Goal: Task Accomplishment & Management: Manage account settings

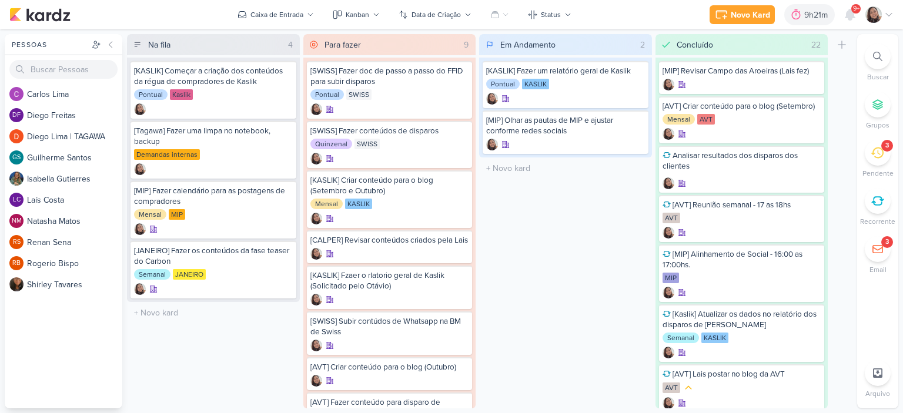
scroll to position [106, 0]
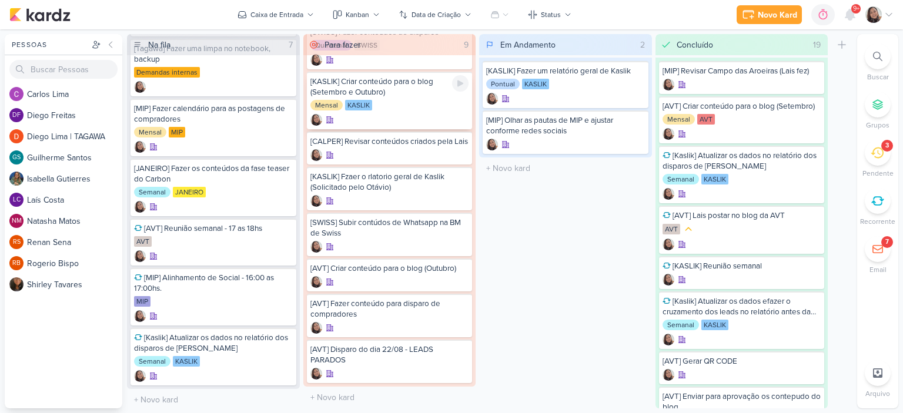
scroll to position [106, 0]
click at [634, 75] on icon at bounding box center [636, 73] width 6 height 6
click at [887, 14] on icon at bounding box center [889, 15] width 6 height 3
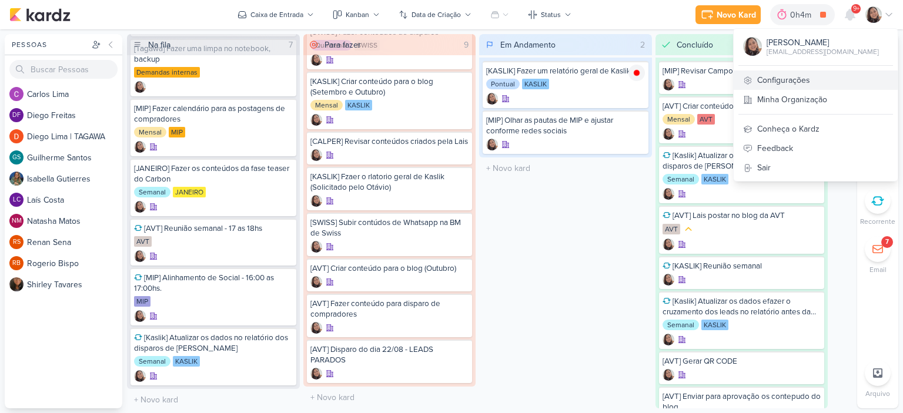
click at [786, 77] on link "Configurações" at bounding box center [815, 80] width 164 height 19
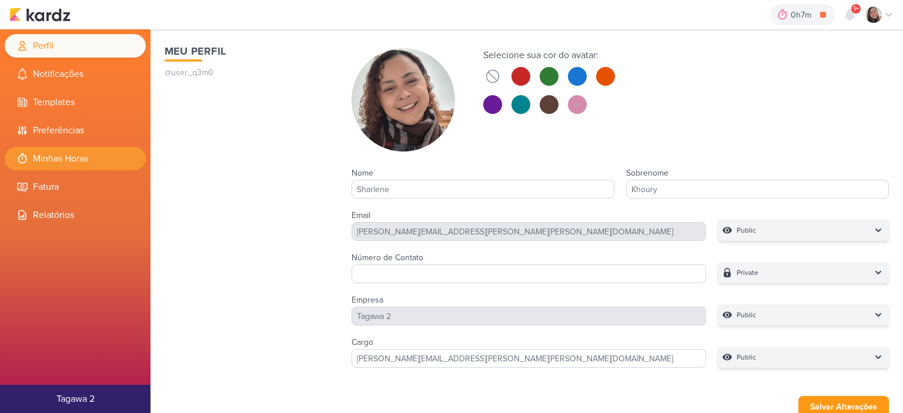
click at [69, 158] on li "Minhas Horas" at bounding box center [75, 159] width 141 height 24
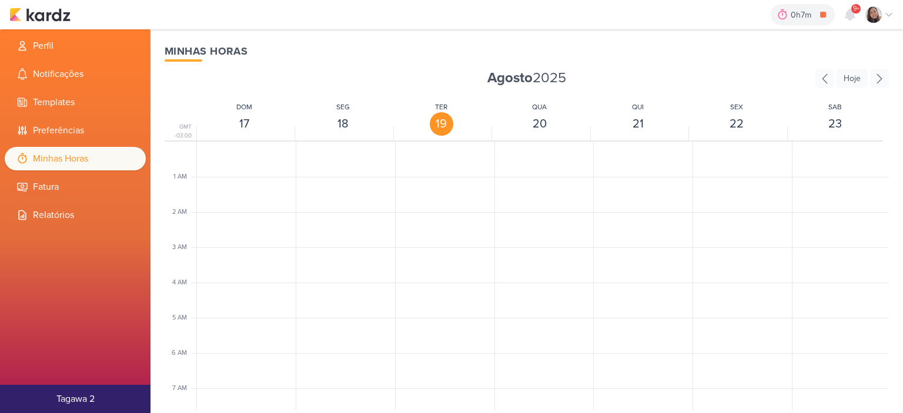
scroll to position [277, 0]
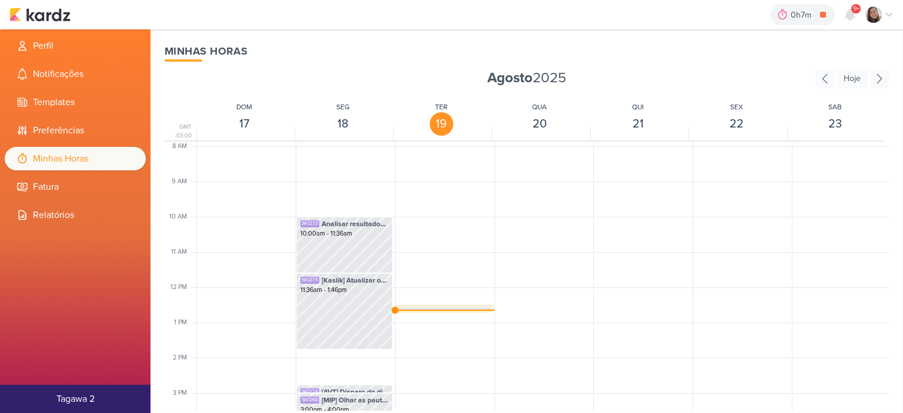
click at [447, 307] on div "SK1189 [KASLIK] Fazer um relatório [PERSON_NAME] 12:33pm - 12:40pm" at bounding box center [443, 318] width 95 height 22
select select "pm"
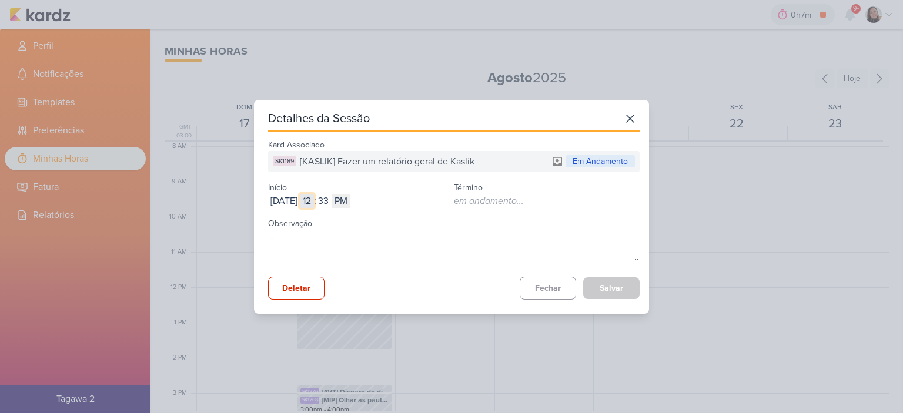
click at [314, 204] on input "12" at bounding box center [307, 201] width 14 height 14
type input "10"
click at [330, 199] on input "33" at bounding box center [323, 201] width 14 height 14
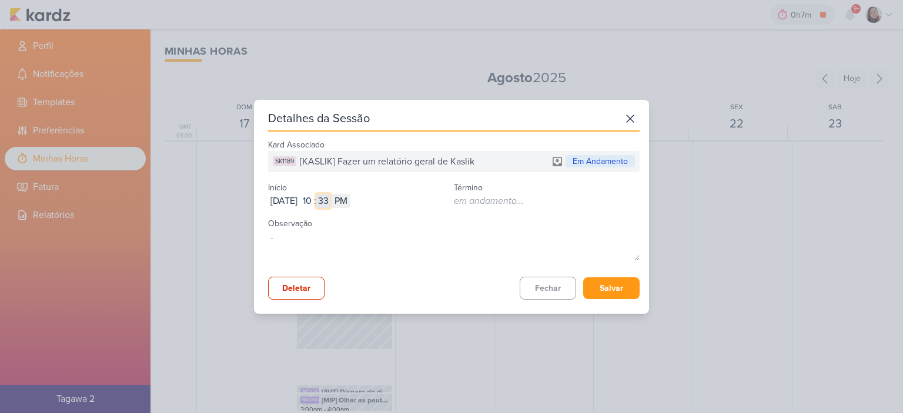
click at [330, 197] on input "33" at bounding box center [323, 201] width 14 height 14
type input "00"
click at [350, 195] on select "AM PM" at bounding box center [340, 201] width 19 height 14
select select "am"
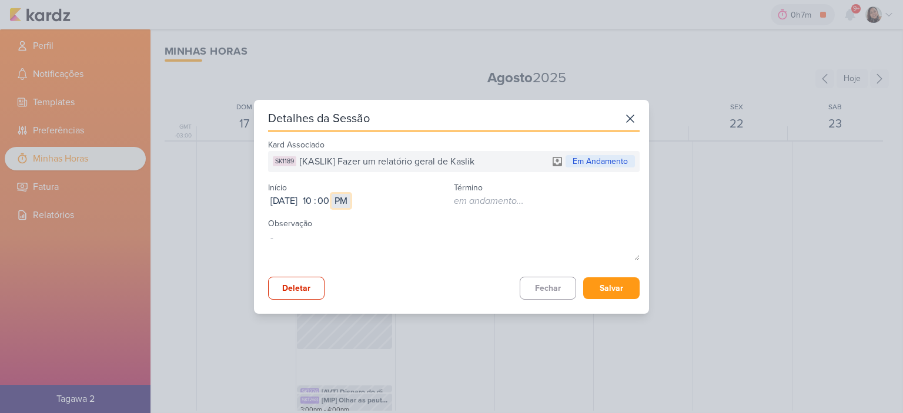
click at [350, 194] on select "AM PM" at bounding box center [340, 201] width 19 height 14
click at [595, 290] on button "Salvar" at bounding box center [611, 288] width 56 height 22
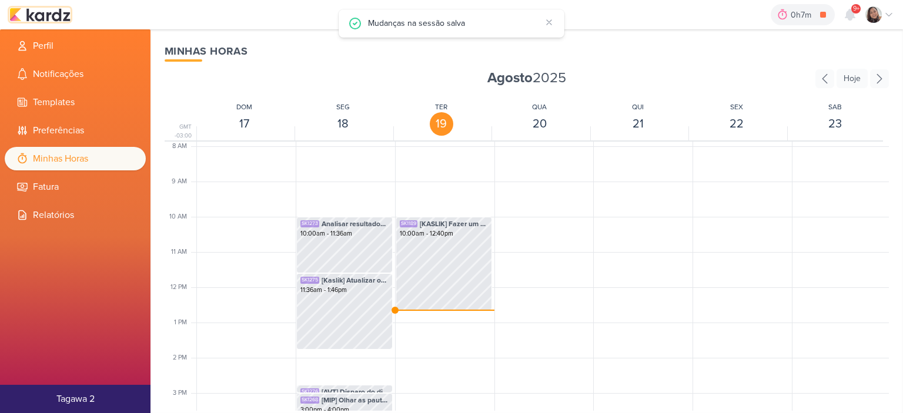
click at [41, 21] on img at bounding box center [39, 15] width 61 height 14
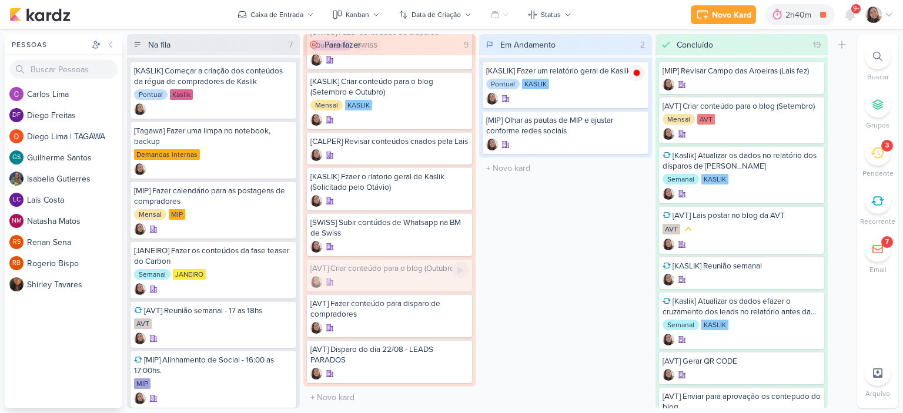
scroll to position [72, 0]
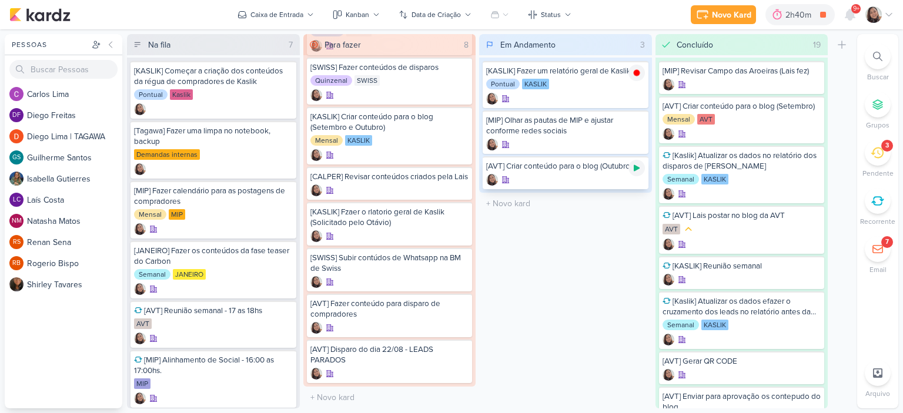
click at [639, 166] on icon at bounding box center [636, 167] width 9 height 9
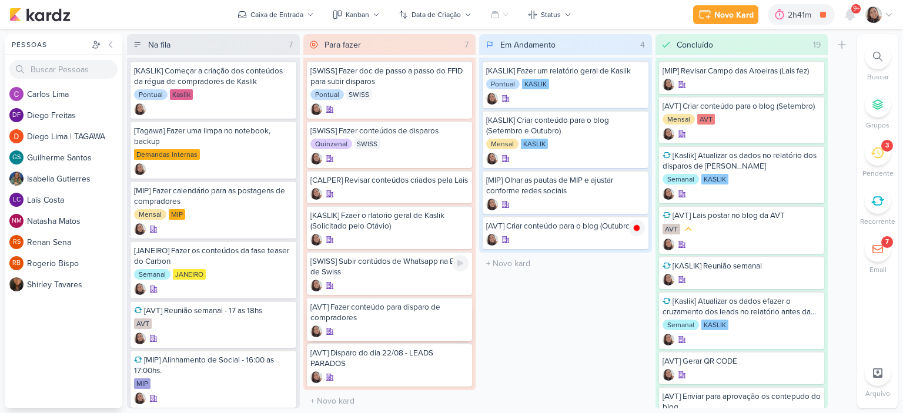
scroll to position [12, 0]
